Goal: Task Accomplishment & Management: Complete application form

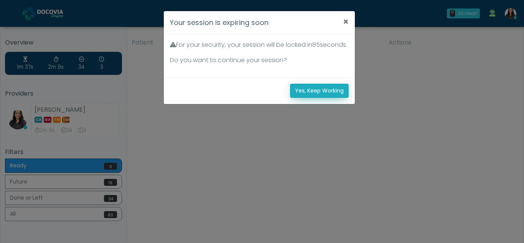
click at [324, 95] on button "Yes, Keep Working" at bounding box center [319, 91] width 59 height 14
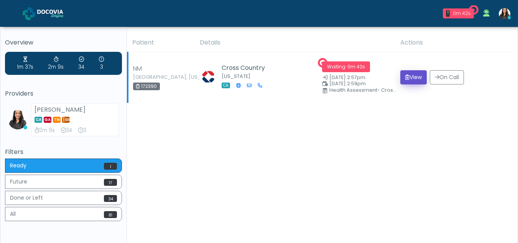
click at [412, 74] on button "View" at bounding box center [413, 77] width 26 height 14
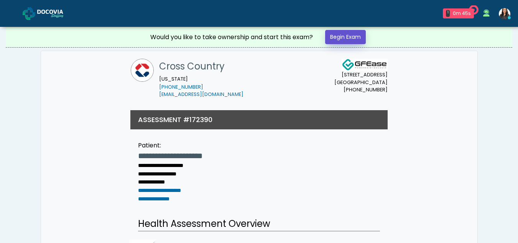
click at [351, 34] on link "Begin Exam" at bounding box center [345, 37] width 41 height 14
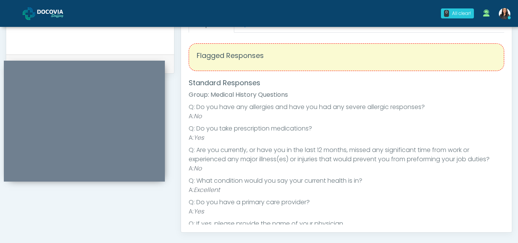
scroll to position [272, 0]
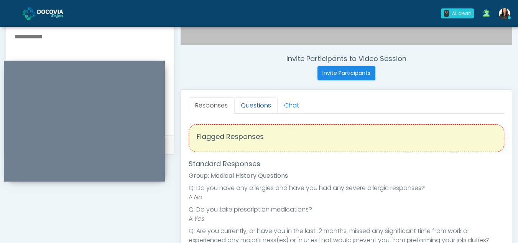
click at [259, 110] on link "Questions" at bounding box center [255, 105] width 43 height 16
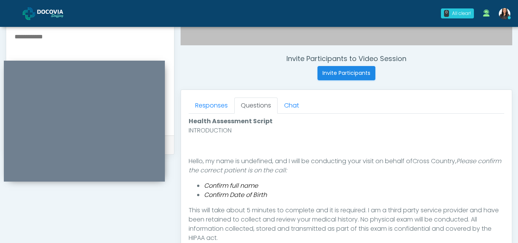
scroll to position [428, 0]
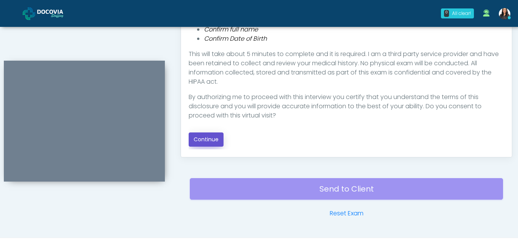
click at [215, 135] on button "Continue" at bounding box center [206, 139] width 35 height 14
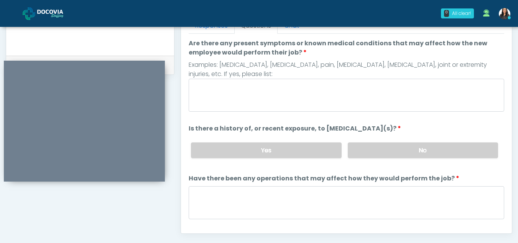
scroll to position [336, 0]
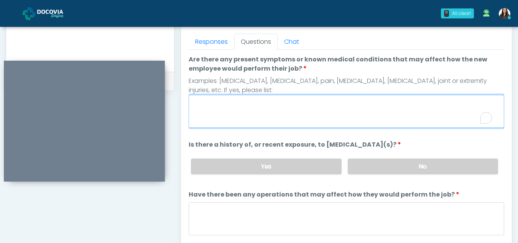
click at [236, 108] on textarea "Are there any present symptoms or known medical conditions that may affect how …" at bounding box center [346, 111] width 315 height 33
type textarea "**"
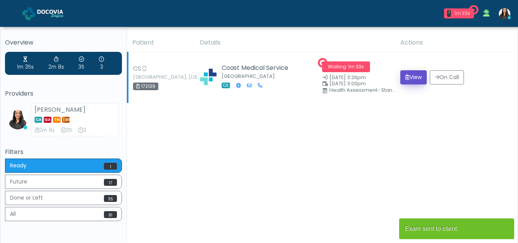
click at [408, 75] on button "View" at bounding box center [413, 77] width 26 height 14
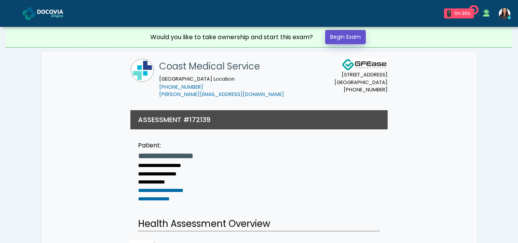
click at [337, 38] on link "Begin Exam" at bounding box center [345, 37] width 41 height 14
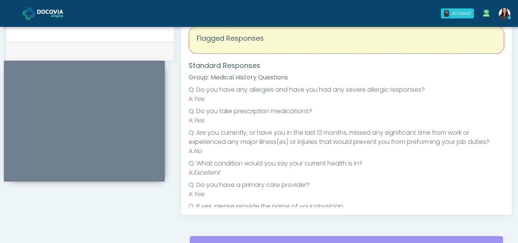
scroll to position [304, 0]
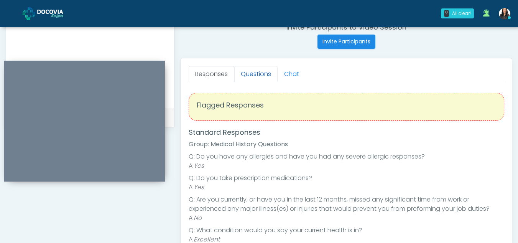
click at [255, 74] on link "Questions" at bounding box center [255, 74] width 43 height 16
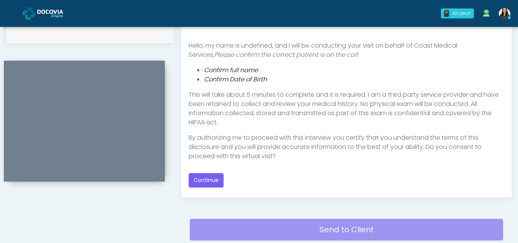
scroll to position [393, 0]
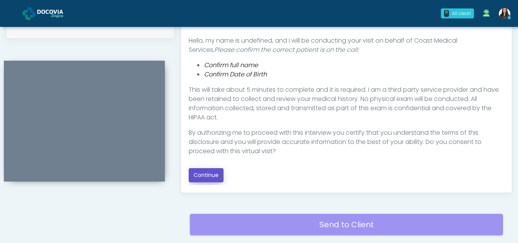
click at [210, 172] on button "Continue" at bounding box center [206, 175] width 35 height 14
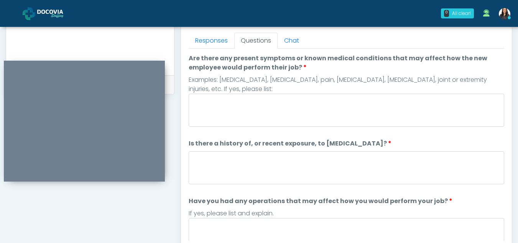
scroll to position [318, 0]
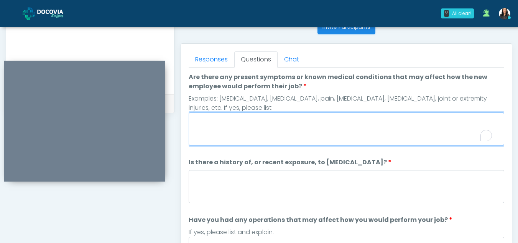
click at [226, 127] on textarea "Are there any present symptoms or known medical conditions that may affect how …" at bounding box center [346, 128] width 315 height 33
type textarea "**"
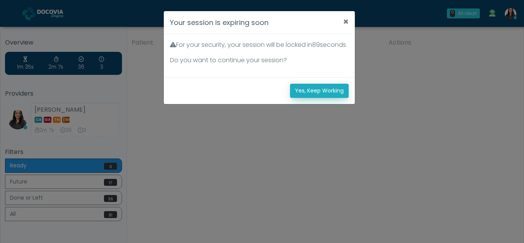
click at [321, 98] on button "Yes, Keep Working" at bounding box center [319, 91] width 59 height 14
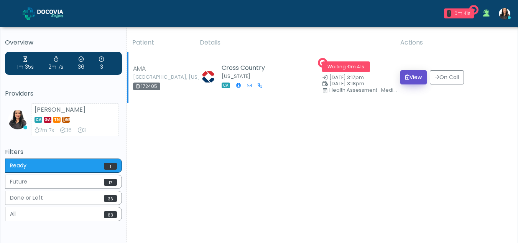
click at [418, 79] on button "View" at bounding box center [413, 77] width 26 height 14
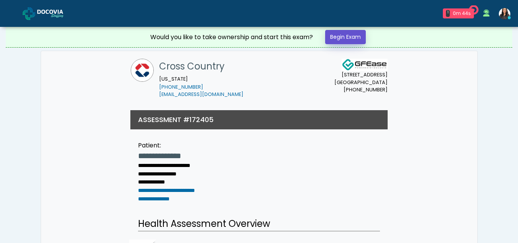
click at [351, 33] on link "Begin Exam" at bounding box center [345, 37] width 41 height 14
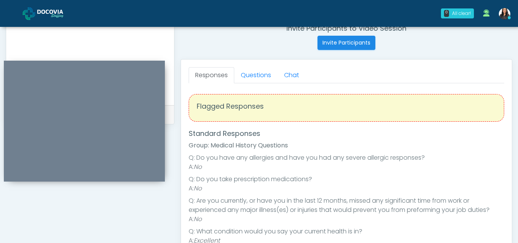
scroll to position [301, 0]
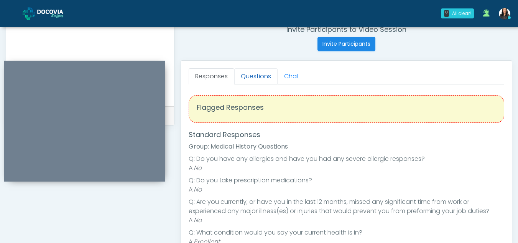
click at [261, 76] on link "Questions" at bounding box center [255, 76] width 43 height 16
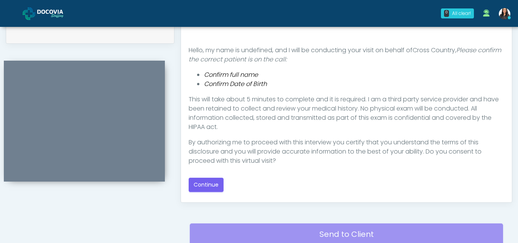
scroll to position [384, 0]
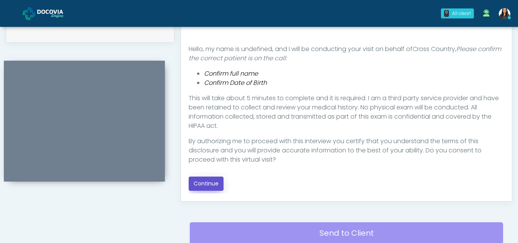
click at [209, 182] on button "Continue" at bounding box center [206, 183] width 35 height 14
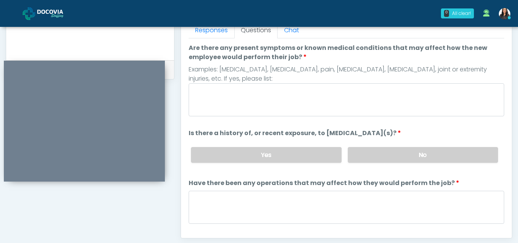
scroll to position [340, 0]
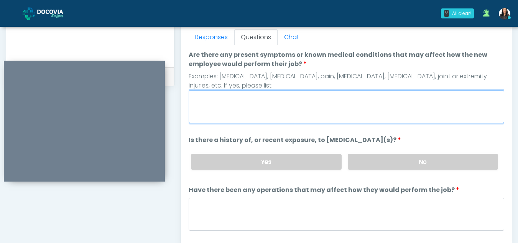
click at [270, 110] on textarea "Are there any present symptoms or known medical conditions that may affect how …" at bounding box center [346, 106] width 315 height 33
type textarea "**"
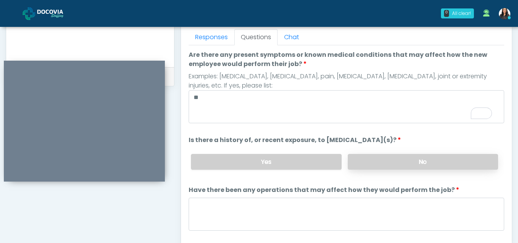
click at [368, 157] on label "No" at bounding box center [423, 162] width 150 height 16
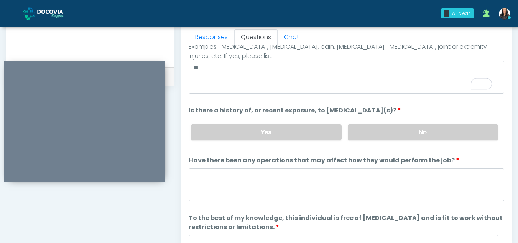
scroll to position [30, 0]
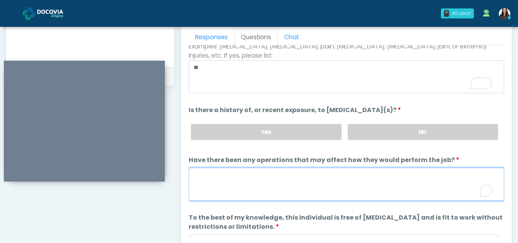
click at [239, 179] on textarea "Have there been any operations that may affect how they would perform the job?" at bounding box center [346, 184] width 315 height 33
type textarea "**"
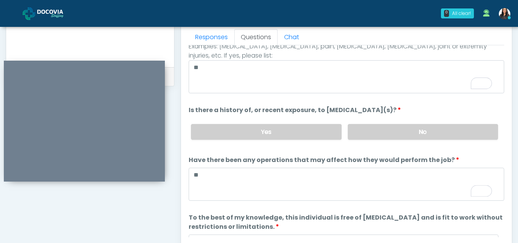
scroll to position [66, 0]
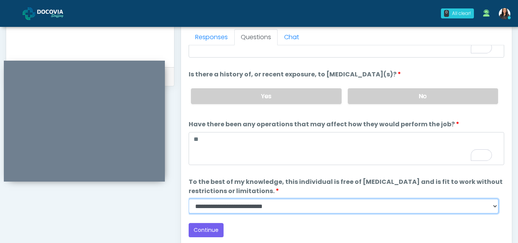
click at [497, 206] on select "**********" at bounding box center [344, 206] width 310 height 15
select select "******"
click at [189, 199] on select "**********" at bounding box center [344, 206] width 310 height 15
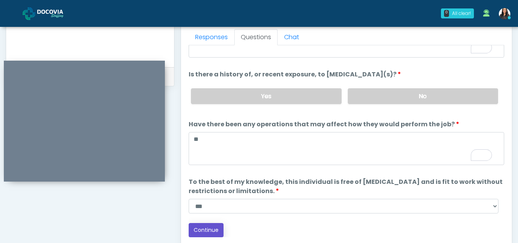
click at [207, 227] on button "Continue" at bounding box center [206, 230] width 35 height 14
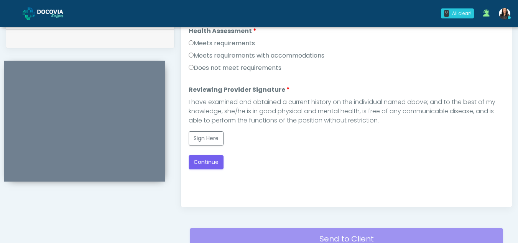
scroll to position [345, 0]
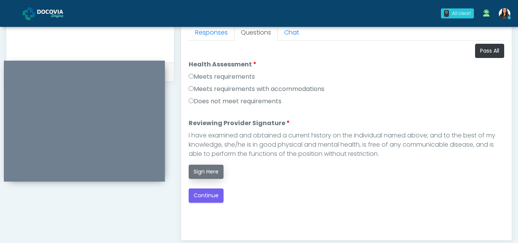
click at [193, 172] on button "Sign Here" at bounding box center [206, 171] width 35 height 14
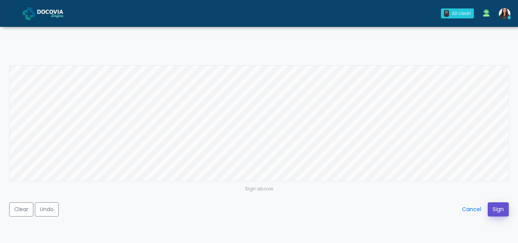
click at [493, 204] on button "Sign" at bounding box center [498, 209] width 21 height 14
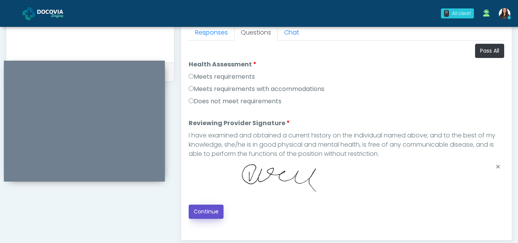
click at [215, 213] on button "Continue" at bounding box center [206, 211] width 35 height 14
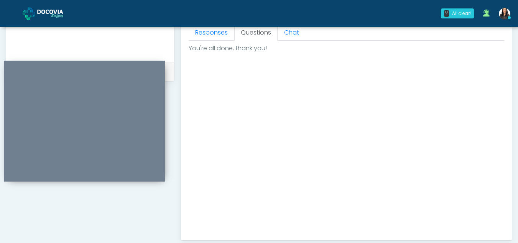
scroll to position [460, 0]
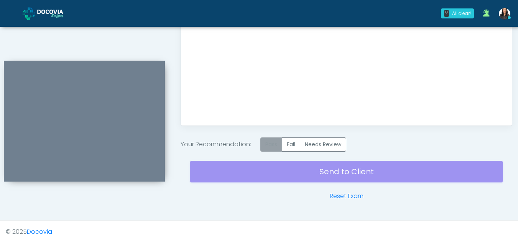
click at [273, 146] on label "Pass" at bounding box center [271, 144] width 22 height 14
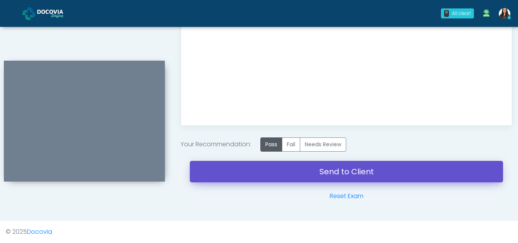
click at [306, 177] on link "Send to Client" at bounding box center [346, 171] width 313 height 21
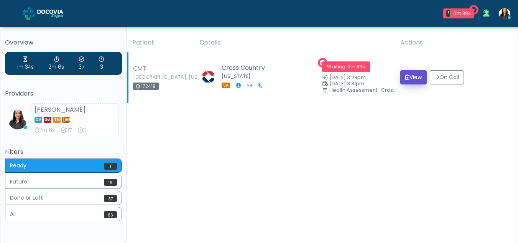
click at [415, 76] on button "View" at bounding box center [413, 77] width 26 height 14
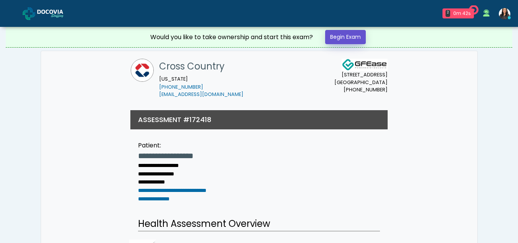
click at [337, 34] on link "Begin Exam" at bounding box center [345, 37] width 41 height 14
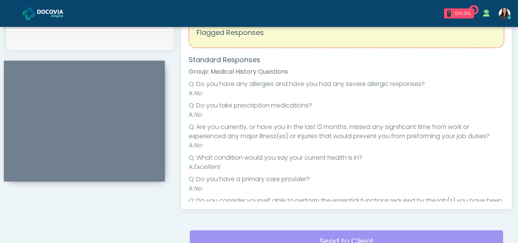
scroll to position [348, 0]
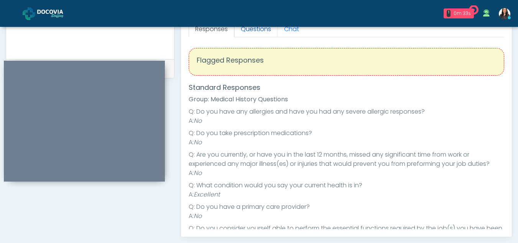
click at [258, 31] on link "Questions" at bounding box center [255, 29] width 43 height 16
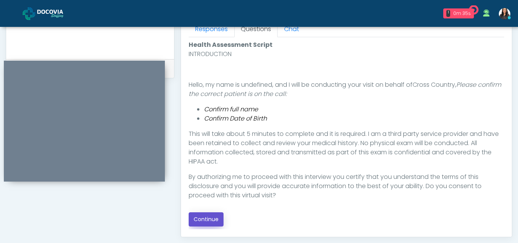
click at [196, 216] on button "Continue" at bounding box center [206, 219] width 35 height 14
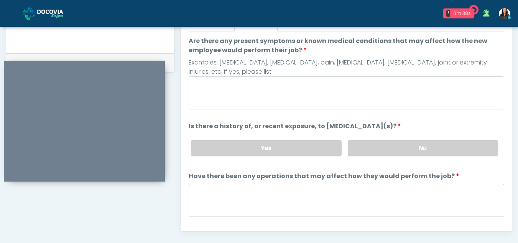
scroll to position [331, 0]
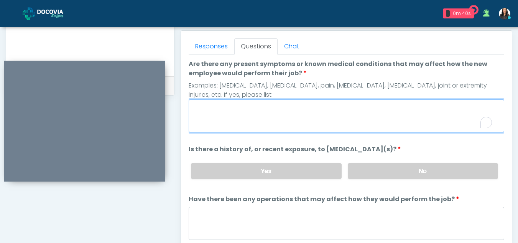
click at [245, 112] on textarea "Are there any present symptoms or known medical conditions that may affect how …" at bounding box center [346, 115] width 315 height 33
type textarea "**"
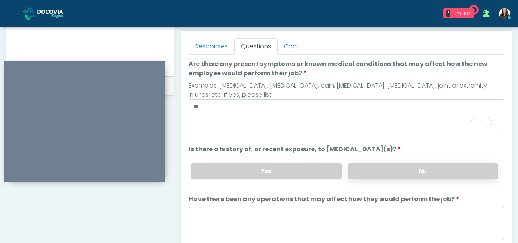
click at [421, 174] on label "No" at bounding box center [423, 171] width 150 height 16
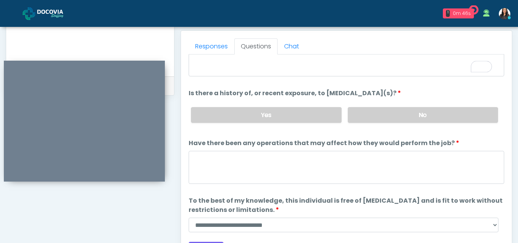
scroll to position [66, 0]
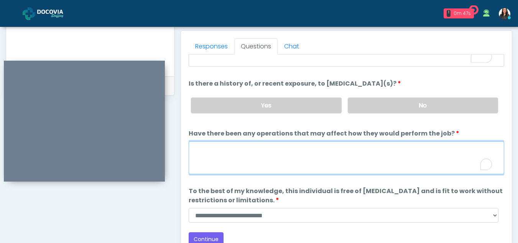
click at [240, 156] on textarea "Have there been any operations that may affect how they would perform the job?" at bounding box center [346, 157] width 315 height 33
type textarea "**"
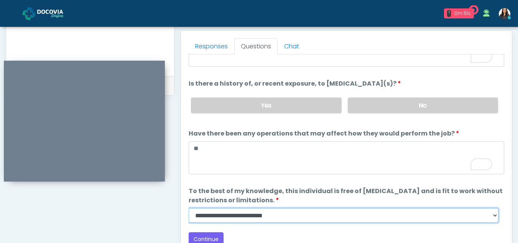
click at [491, 215] on select "**********" at bounding box center [344, 215] width 310 height 15
select select "******"
click at [189, 208] on select "**********" at bounding box center [344, 215] width 310 height 15
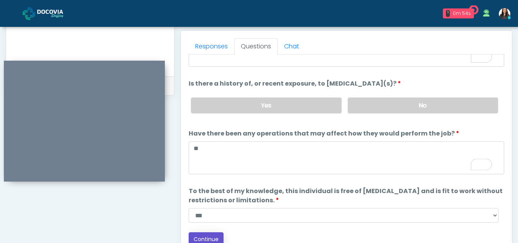
click at [204, 238] on button "Continue" at bounding box center [206, 239] width 35 height 14
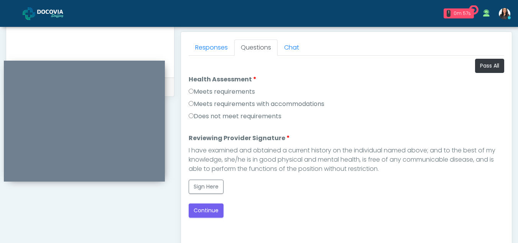
scroll to position [327, 0]
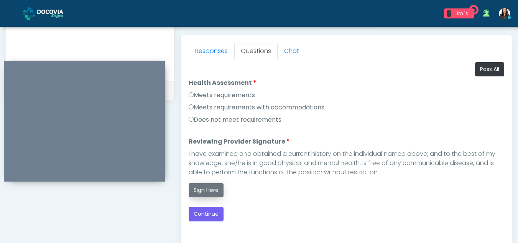
click at [208, 194] on button "Sign Here" at bounding box center [206, 190] width 35 height 14
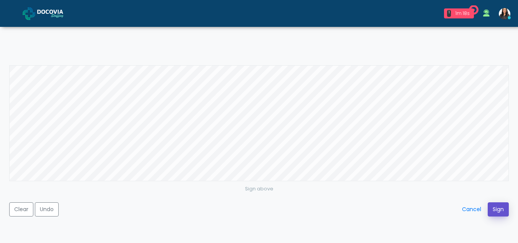
click at [497, 210] on button "Sign" at bounding box center [498, 209] width 21 height 14
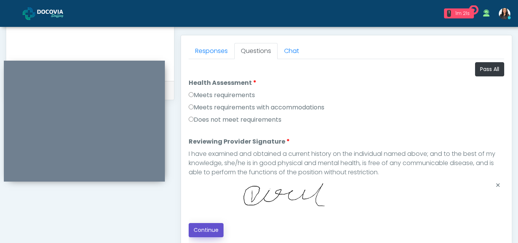
click at [195, 228] on button "Continue" at bounding box center [206, 230] width 35 height 14
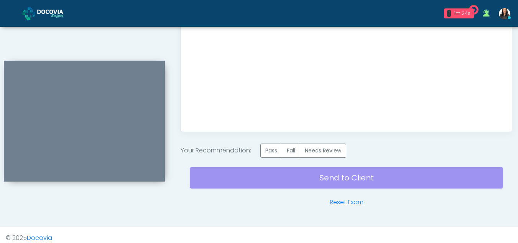
scroll to position [460, 0]
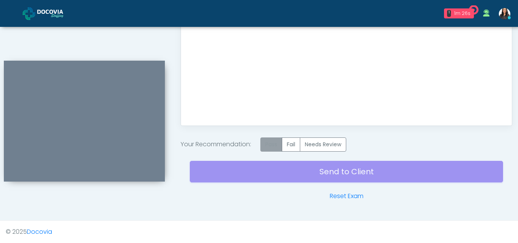
click at [266, 144] on label "Pass" at bounding box center [271, 144] width 22 height 14
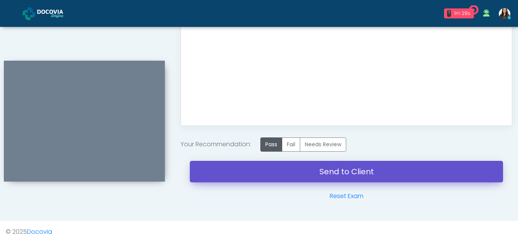
click at [322, 170] on link "Send to Client" at bounding box center [346, 171] width 313 height 21
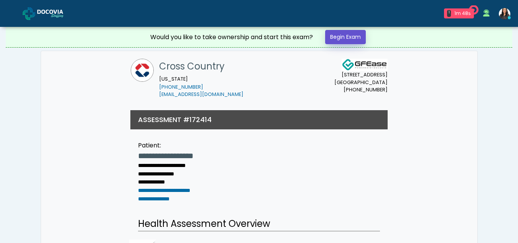
click at [337, 33] on link "Begin Exam" at bounding box center [345, 37] width 41 height 14
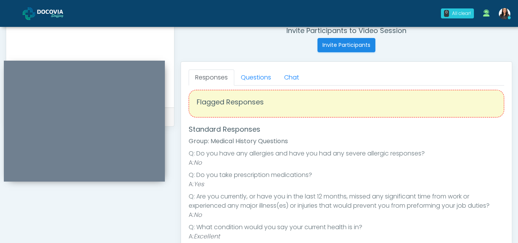
scroll to position [291, 0]
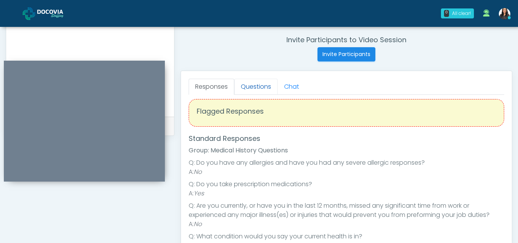
click at [256, 86] on link "Questions" at bounding box center [255, 87] width 43 height 16
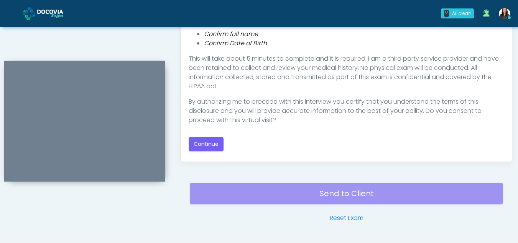
scroll to position [426, 0]
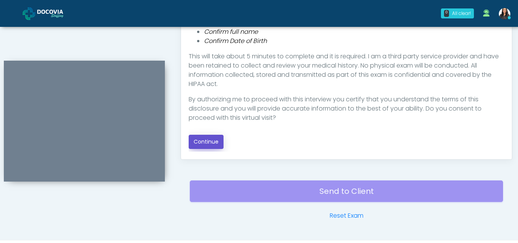
click at [199, 140] on button "Continue" at bounding box center [206, 142] width 35 height 14
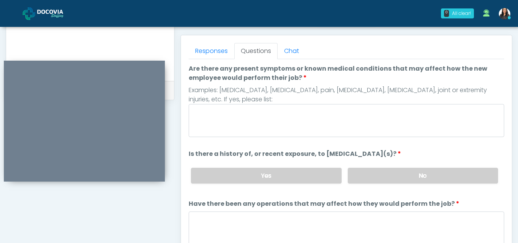
scroll to position [323, 0]
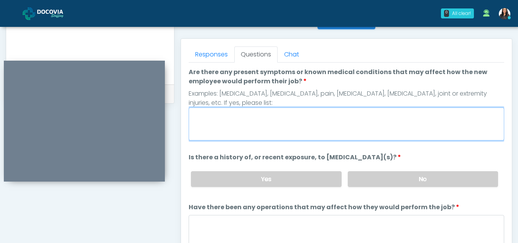
click at [292, 130] on textarea "Are there any present symptoms or known medical conditions that may affect how …" at bounding box center [346, 123] width 315 height 33
type textarea "**"
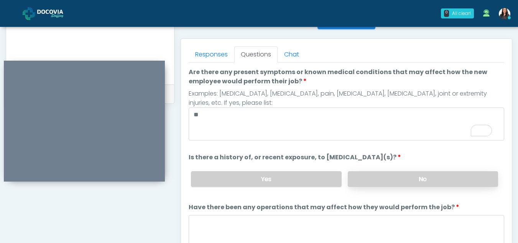
click at [397, 182] on label "No" at bounding box center [423, 179] width 150 height 16
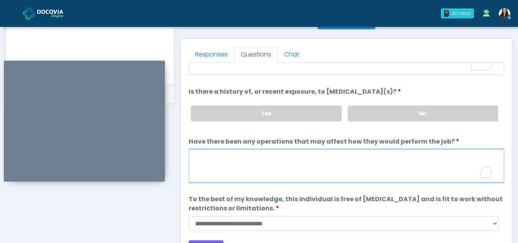
click at [210, 173] on textarea "Have there been any operations that may affect how they would perform the job?" at bounding box center [346, 165] width 315 height 33
type textarea "**"
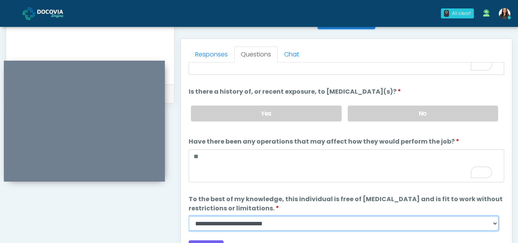
click at [495, 226] on select "**********" at bounding box center [344, 223] width 310 height 15
select select "******"
click at [189, 216] on select "**********" at bounding box center [344, 223] width 310 height 15
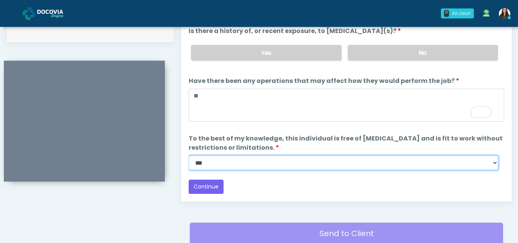
scroll to position [384, 0]
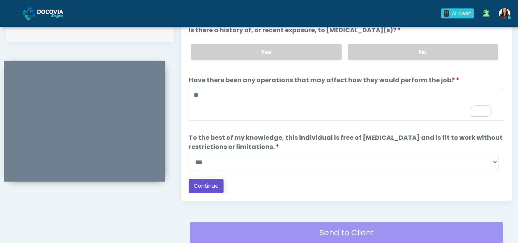
click at [205, 186] on button "Continue" at bounding box center [206, 186] width 35 height 14
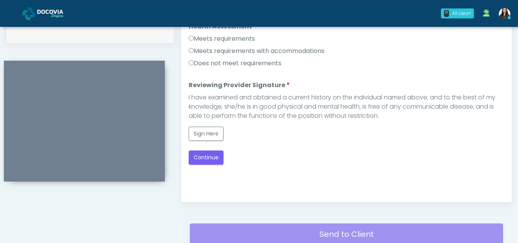
scroll to position [363, 0]
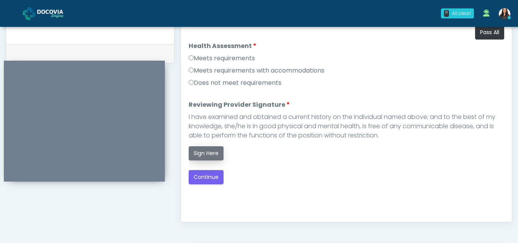
click at [214, 150] on button "Sign Here" at bounding box center [206, 153] width 35 height 14
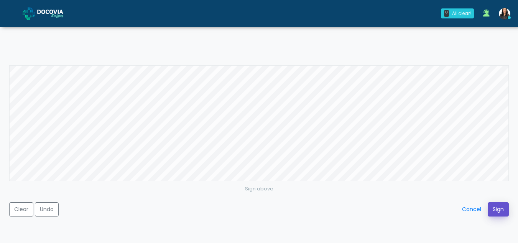
click at [498, 212] on button "Sign" at bounding box center [498, 209] width 21 height 14
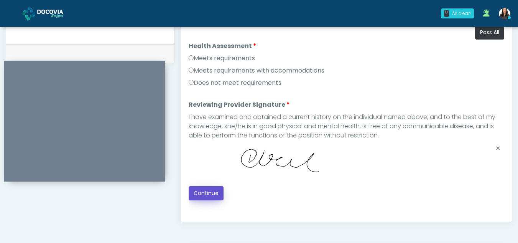
click at [206, 194] on button "Continue" at bounding box center [206, 193] width 35 height 14
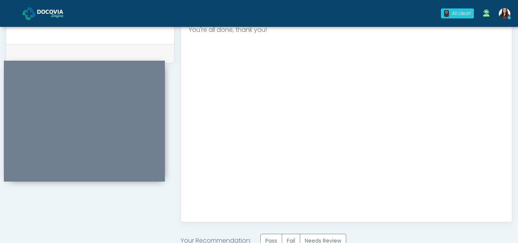
scroll to position [460, 0]
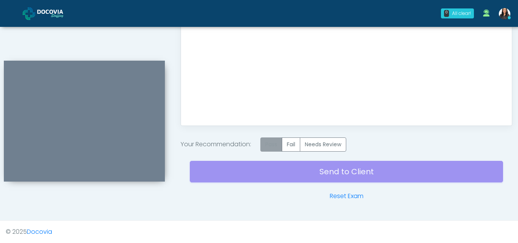
click at [279, 147] on label "Pass" at bounding box center [271, 144] width 22 height 14
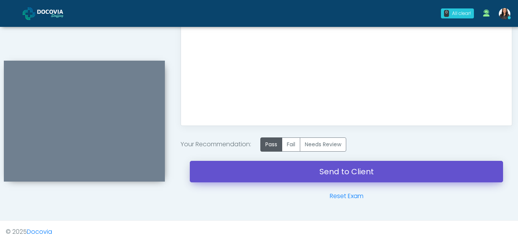
click at [302, 168] on link "Send to Client" at bounding box center [346, 171] width 313 height 21
